Goal: Book appointment/travel/reservation

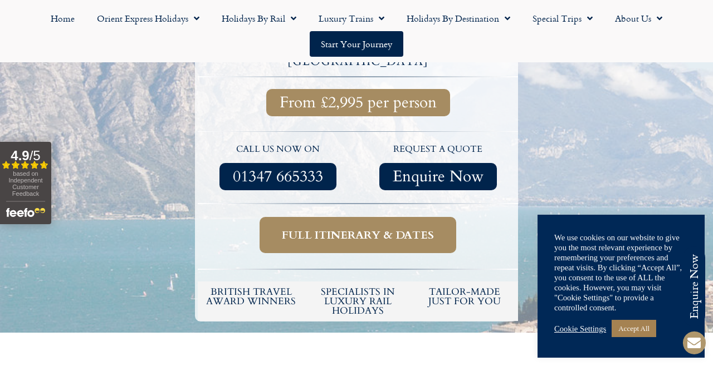
scroll to position [446, 0]
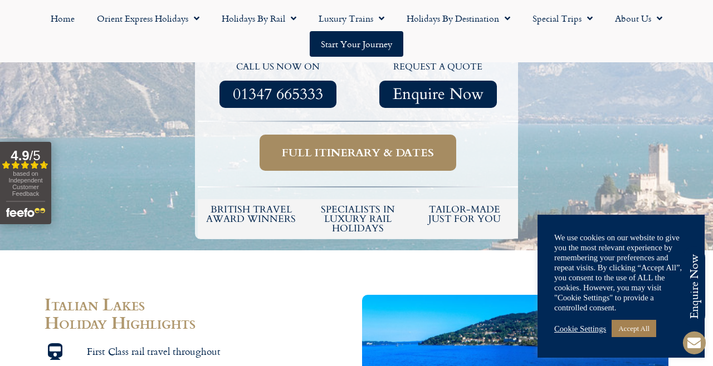
click at [332, 146] on span "Full itinerary & dates" at bounding box center [358, 153] width 152 height 14
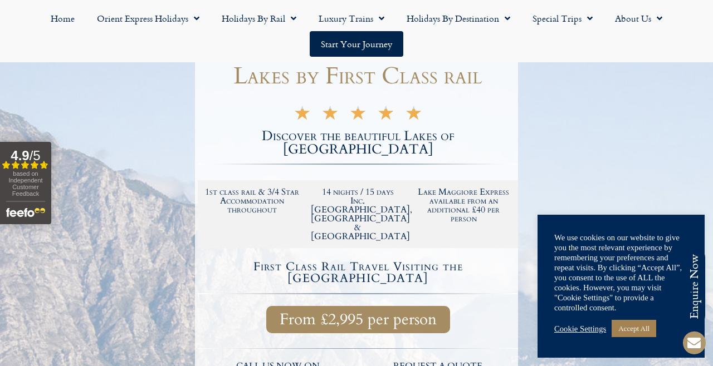
scroll to position [136, 0]
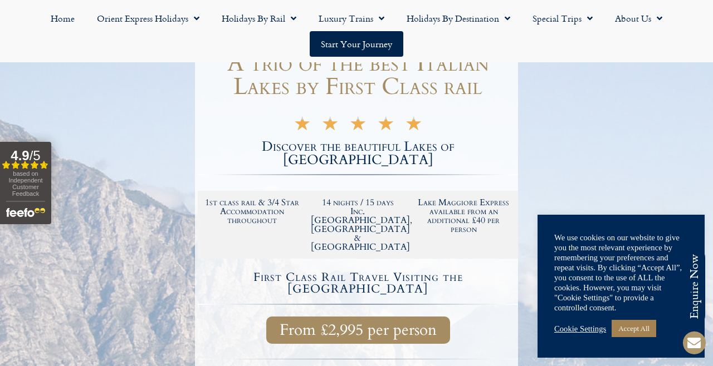
click at [602, 328] on link "Cookie Settings" at bounding box center [580, 329] width 52 height 10
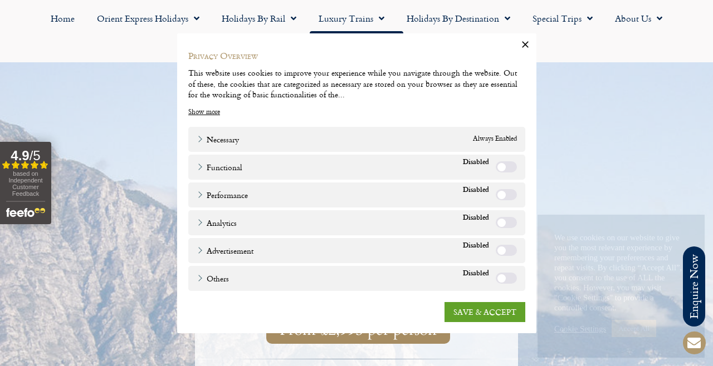
click at [504, 164] on label "Functional" at bounding box center [506, 166] width 21 height 11
click at [502, 195] on label "Performance" at bounding box center [506, 194] width 21 height 11
click at [503, 222] on label "Analytics" at bounding box center [506, 222] width 21 height 11
click at [482, 312] on link "SAVE & ACCEPT" at bounding box center [484, 312] width 81 height 20
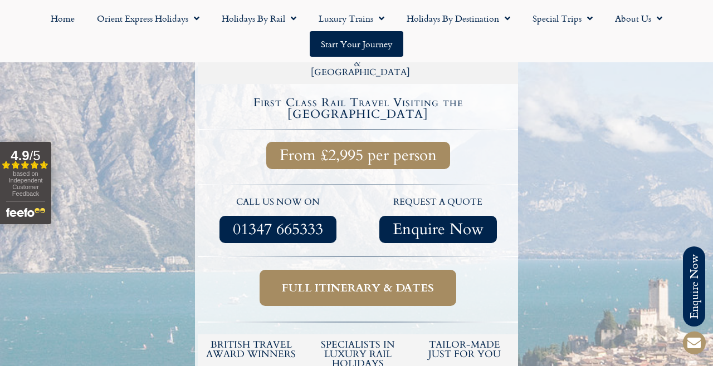
scroll to position [310, 0]
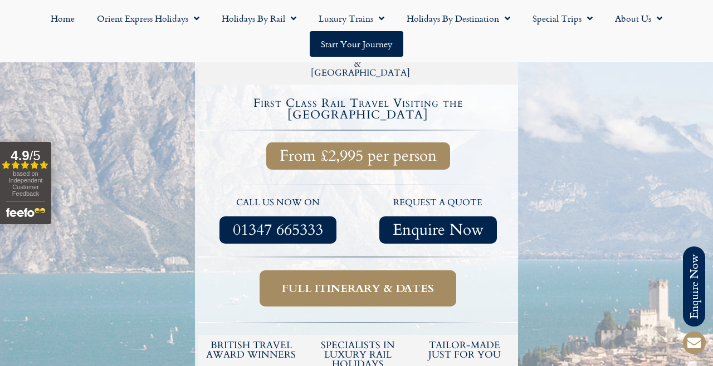
click at [426, 282] on span "Full itinerary & dates" at bounding box center [358, 289] width 152 height 14
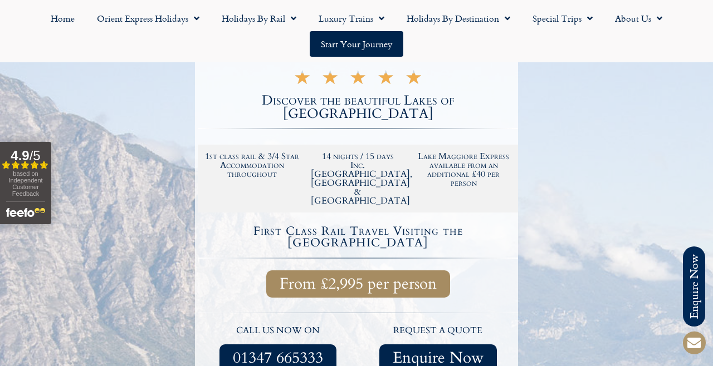
scroll to position [179, 0]
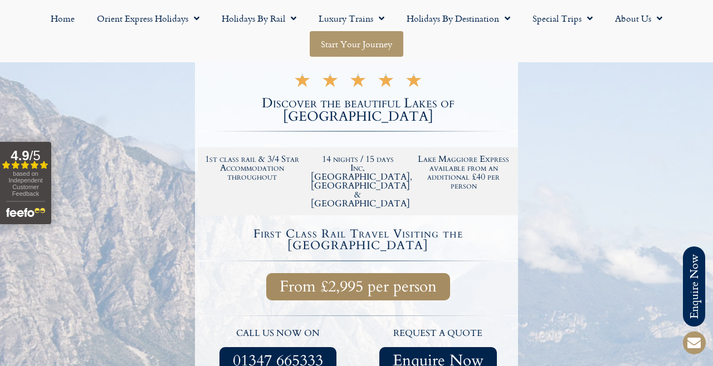
click at [370, 40] on link "Start your Journey" at bounding box center [357, 44] width 94 height 26
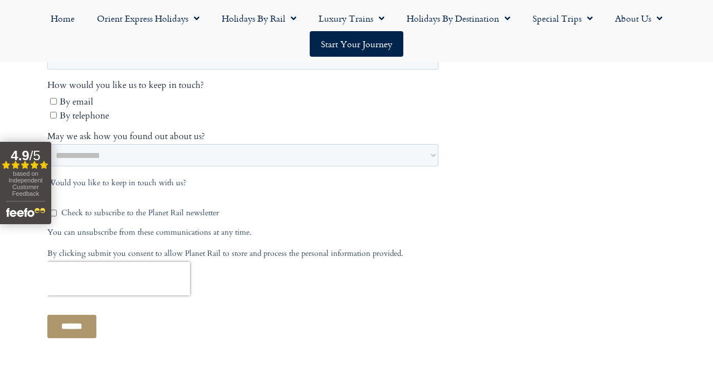
scroll to position [641, 0]
